Goal: Navigation & Orientation: Find specific page/section

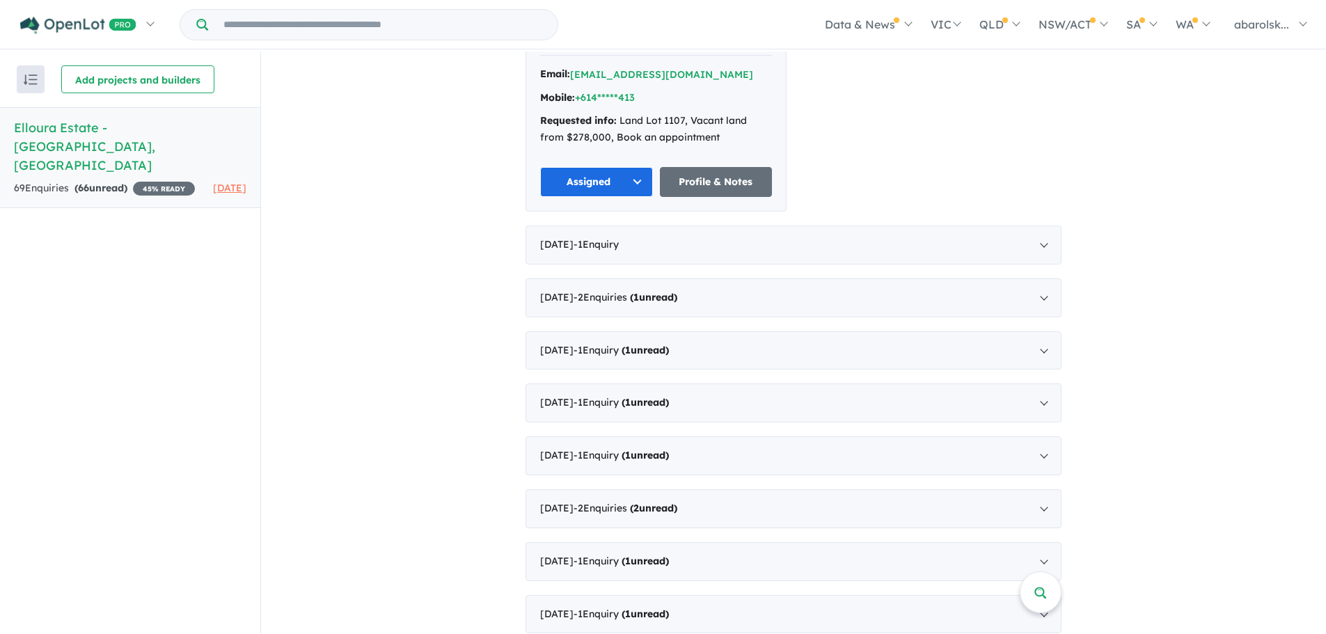
scroll to position [418, 0]
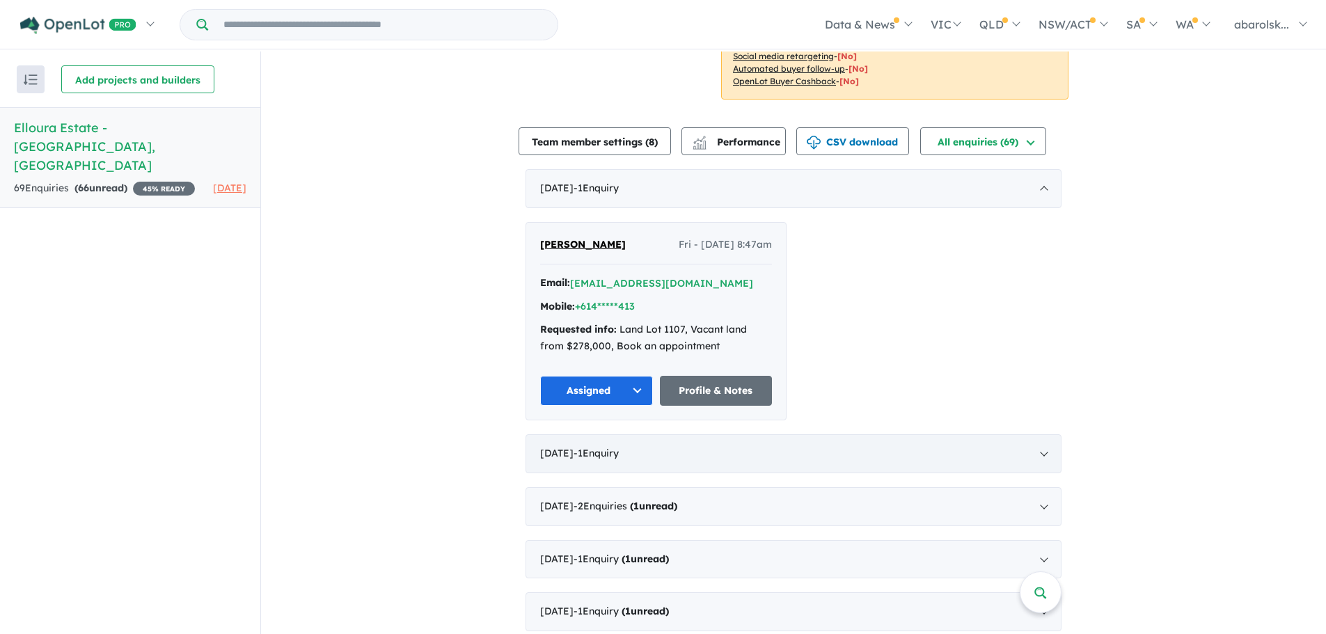
click at [669, 438] on div "[DATE] - 1 Enquir y ( 0 unread)" at bounding box center [793, 453] width 536 height 39
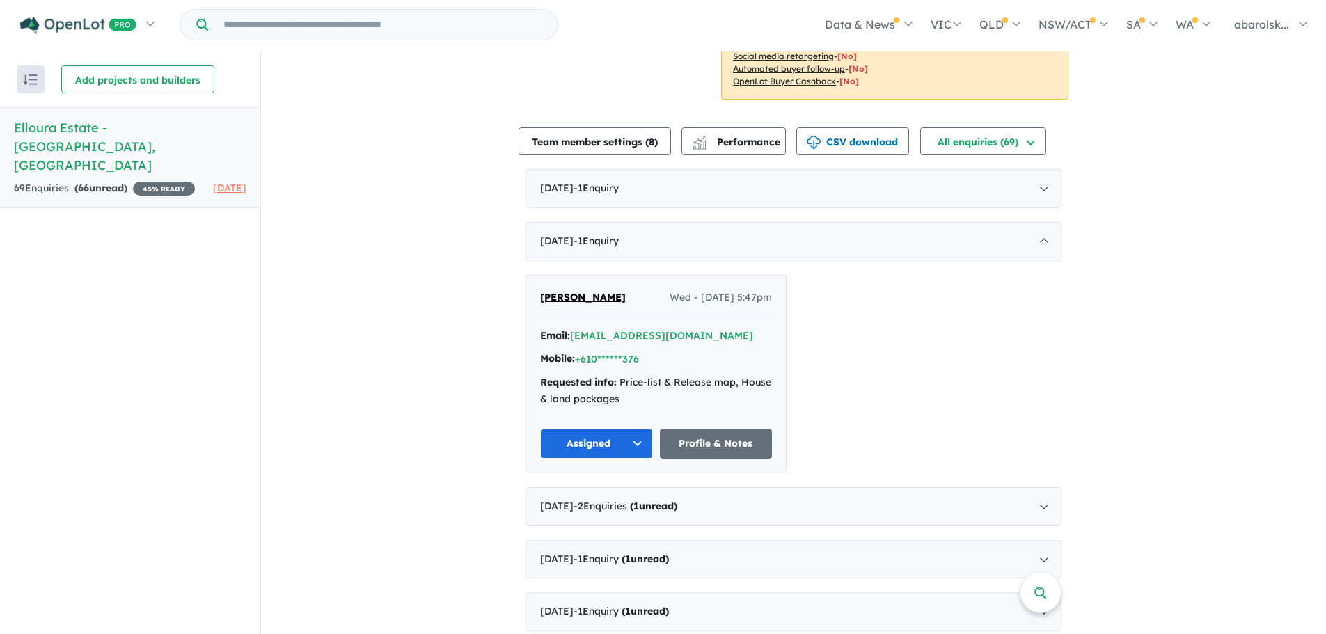
scroll to position [2, 0]
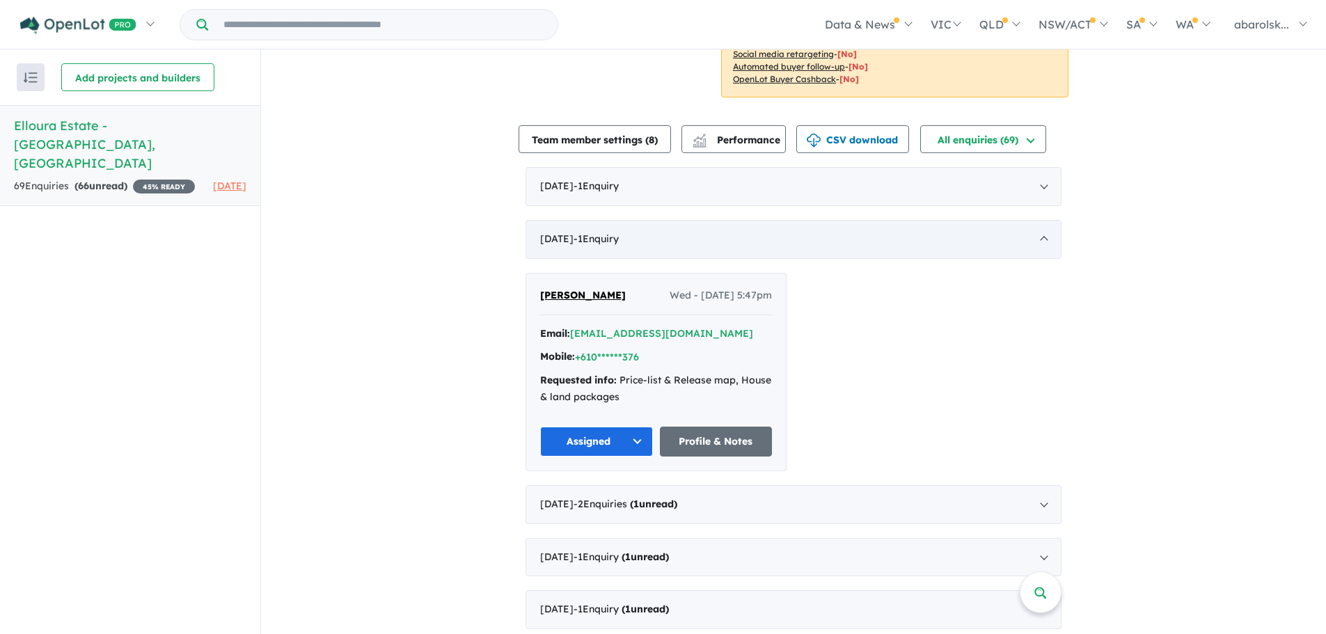
click at [692, 237] on div "[DATE] - 1 Enquir y ( 0 unread)" at bounding box center [793, 239] width 536 height 39
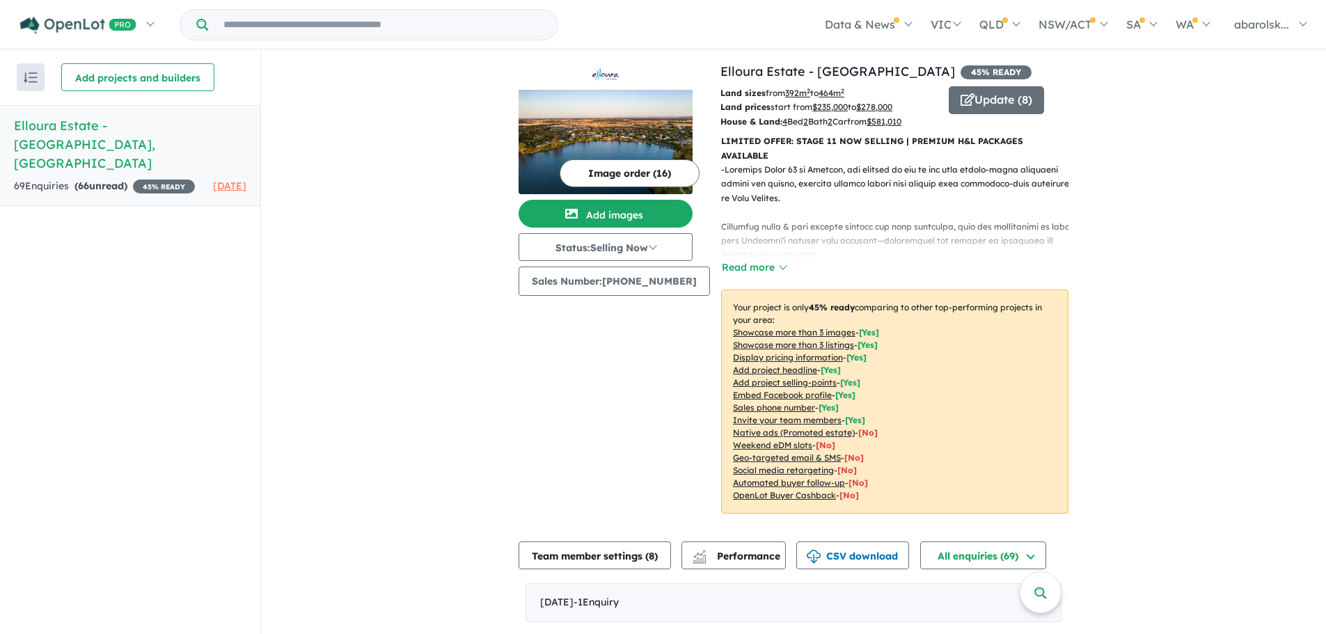
scroll to position [0, 0]
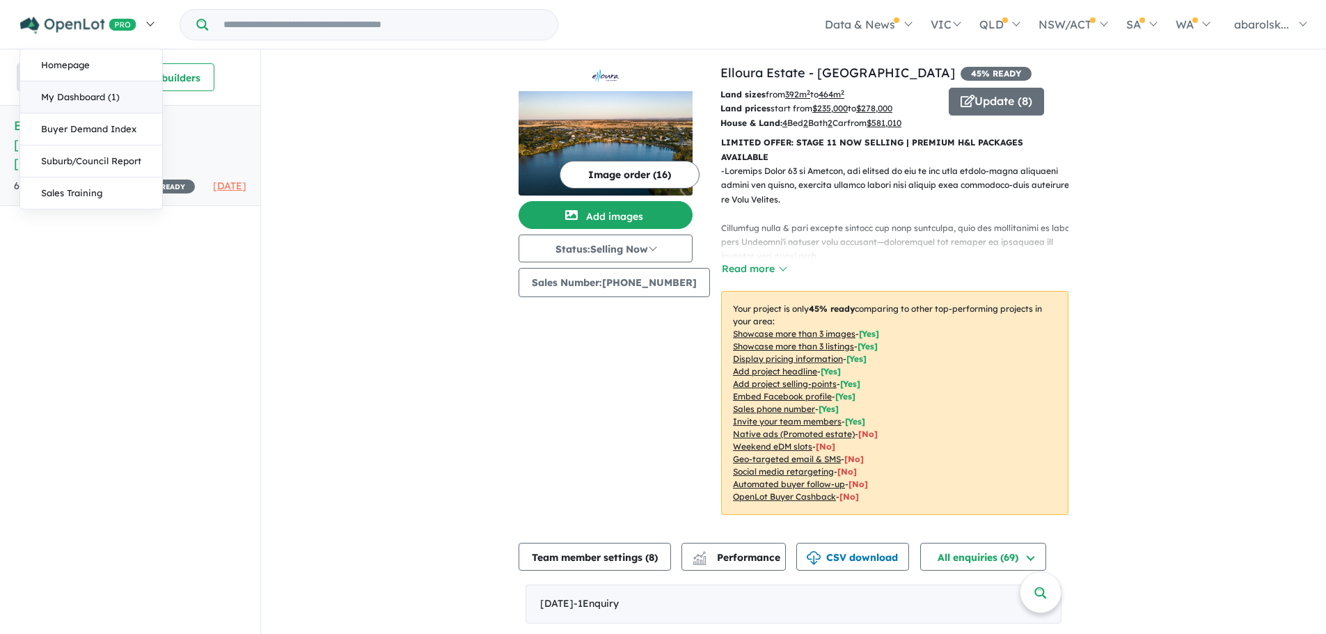
click at [61, 93] on link "My Dashboard (1)" at bounding box center [91, 97] width 142 height 32
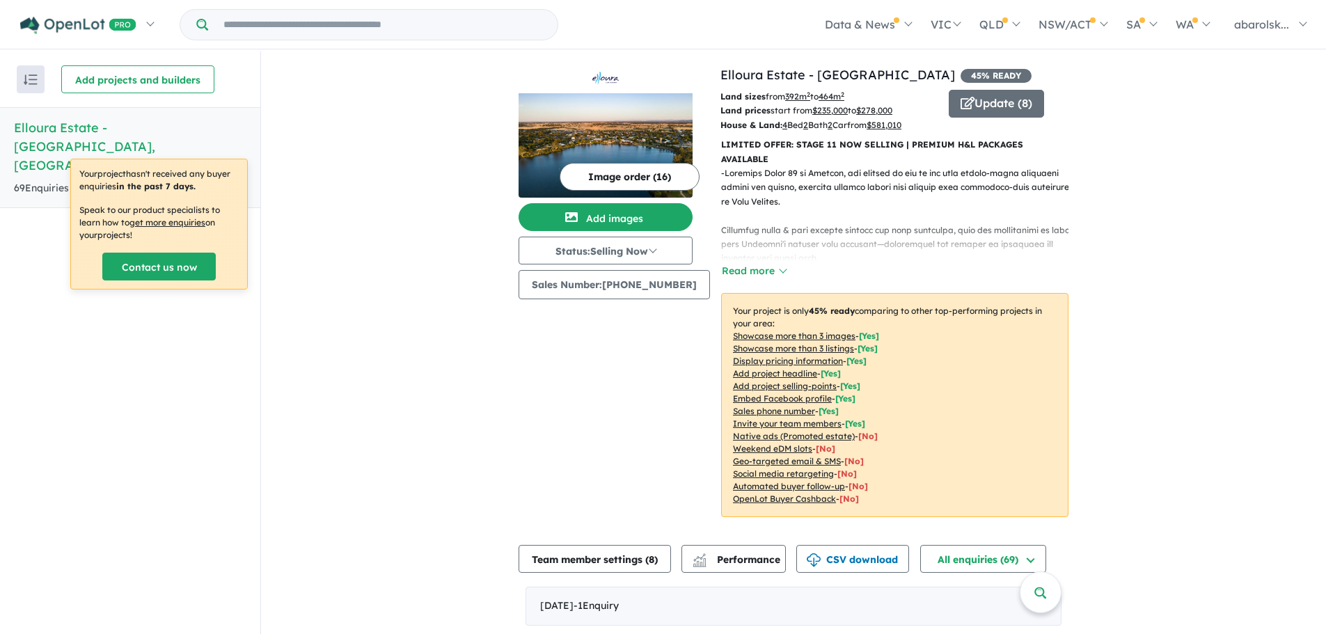
click at [36, 82] on img "button" at bounding box center [31, 79] width 14 height 10
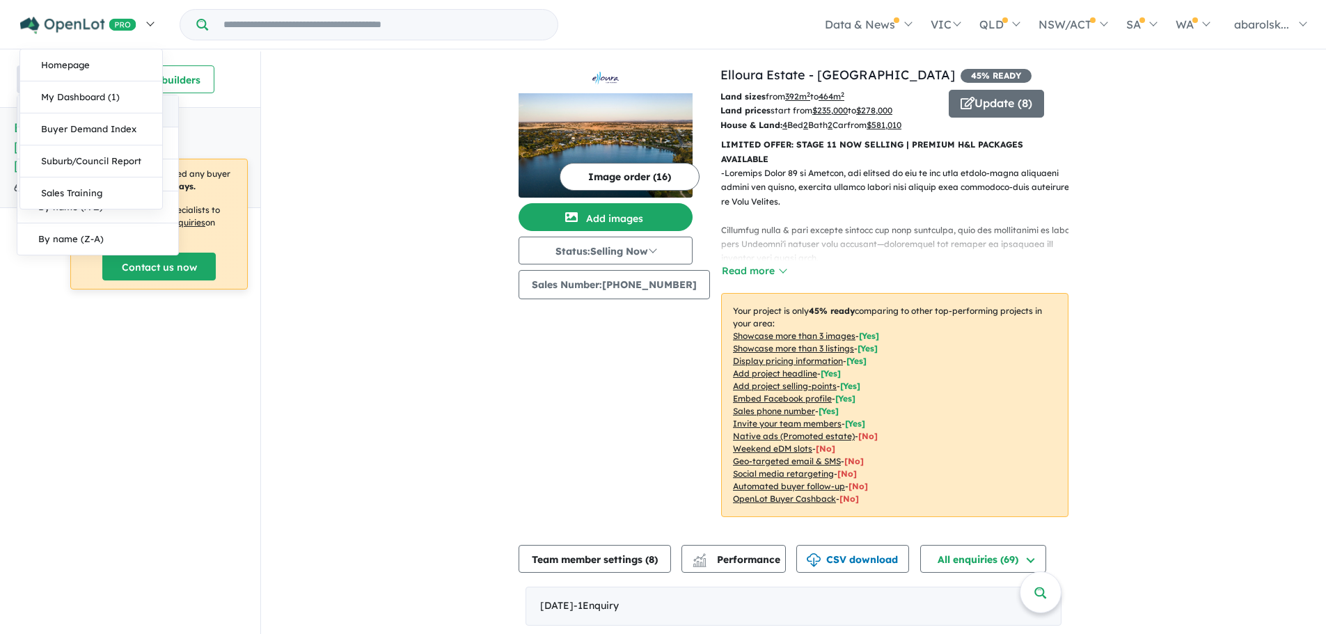
click at [94, 35] on link at bounding box center [86, 24] width 152 height 49
click at [71, 66] on link "Homepage" at bounding box center [91, 65] width 142 height 32
